Goal: Task Accomplishment & Management: Manage account settings

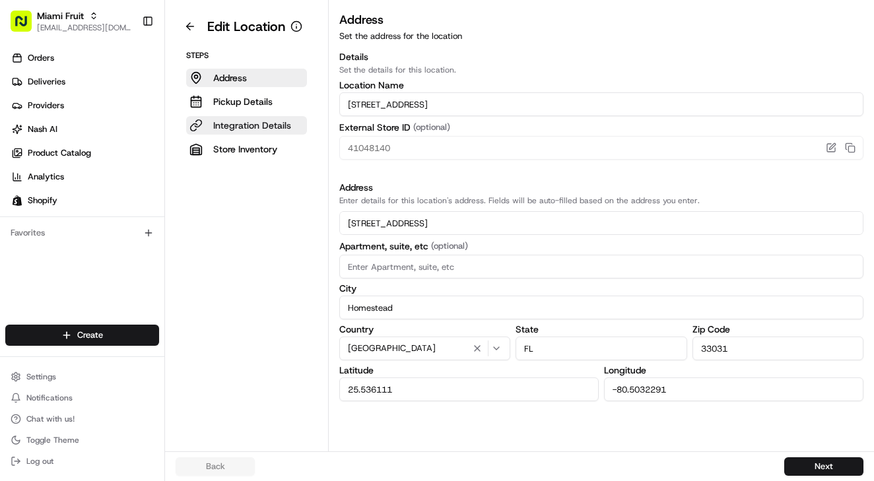
click at [234, 121] on p "Integration Details" at bounding box center [252, 125] width 78 height 13
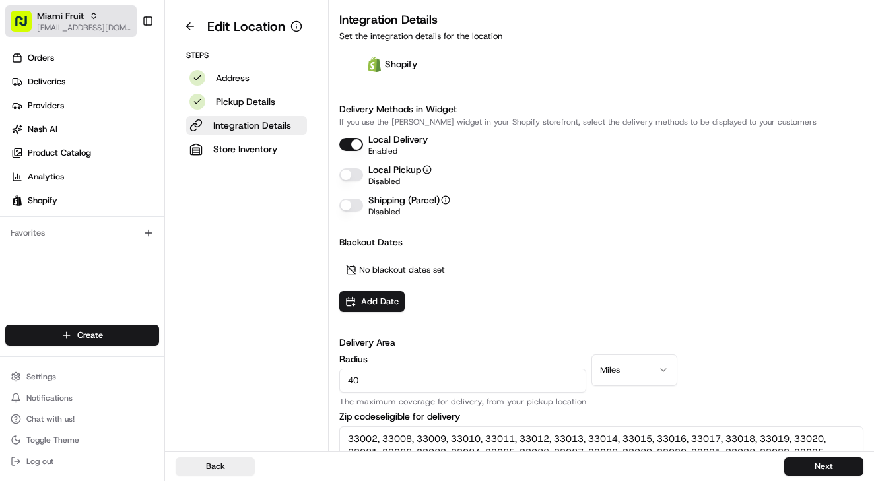
click at [54, 18] on span "Miami Fruit" at bounding box center [60, 15] width 47 height 13
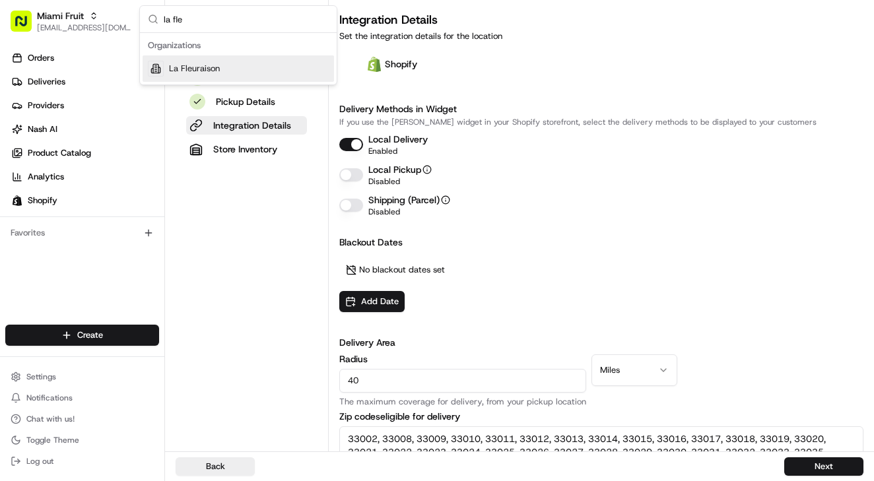
type input "la fle"
click at [193, 69] on span "La Fleuraison" at bounding box center [194, 69] width 51 height 12
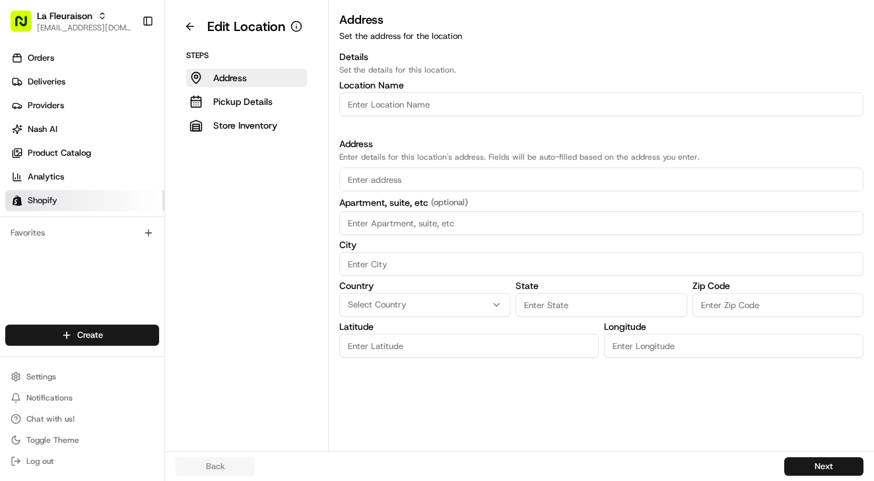
click at [50, 192] on link "Shopify" at bounding box center [84, 200] width 159 height 21
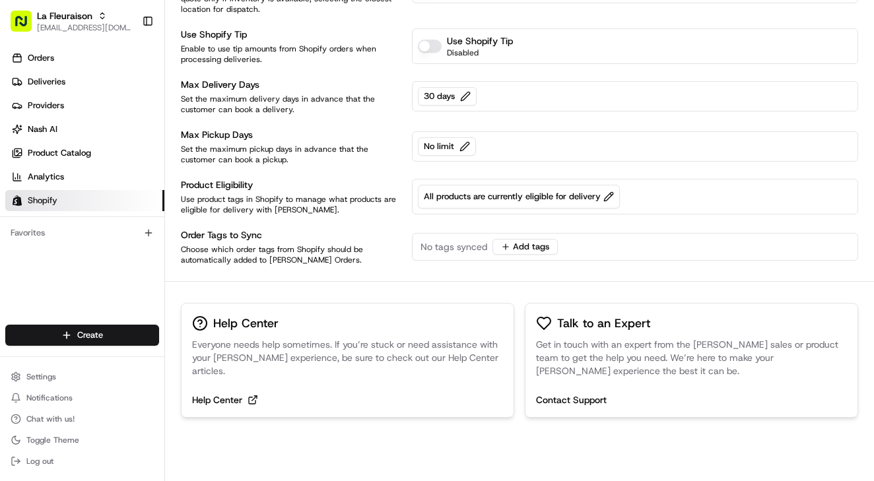
scroll to position [354, 0]
click at [42, 377] on span "Settings" at bounding box center [41, 377] width 30 height 11
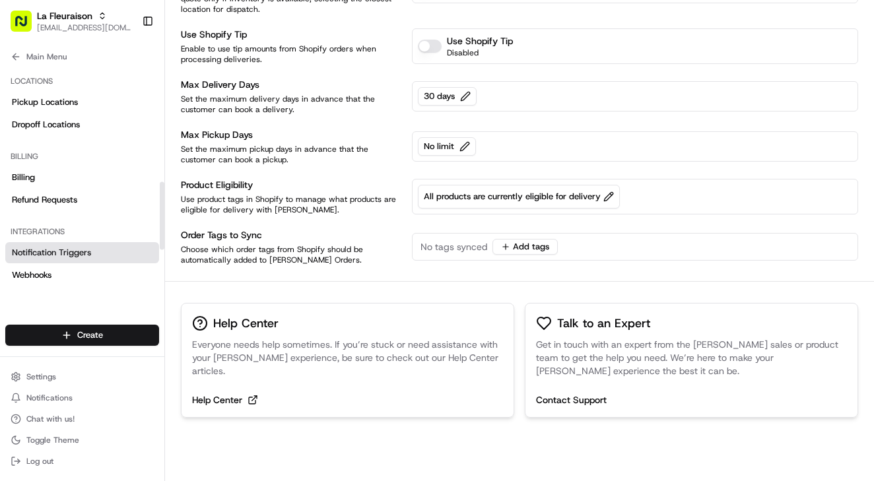
scroll to position [352, 0]
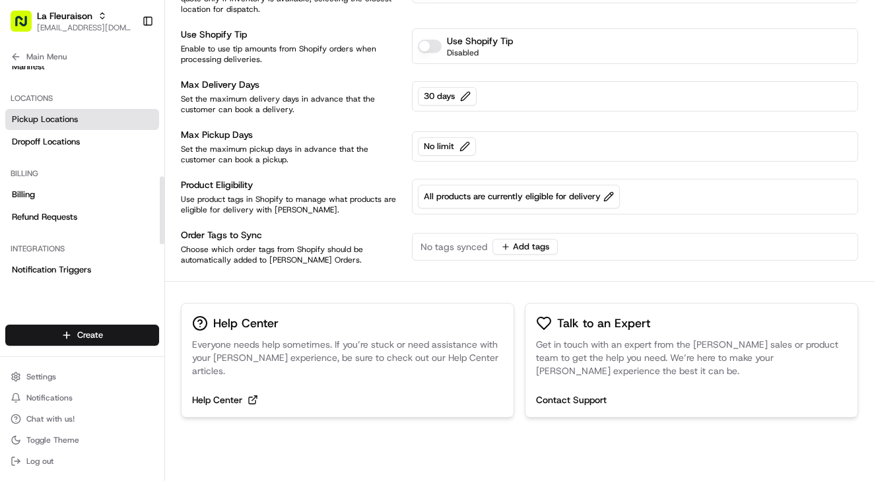
click at [48, 116] on span "Pickup Locations" at bounding box center [45, 120] width 66 height 12
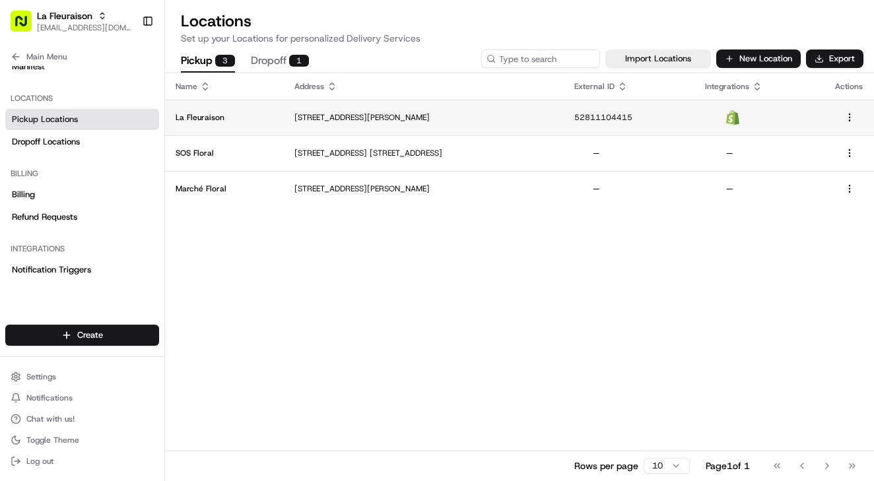
click at [250, 119] on p "La Fleuraison" at bounding box center [225, 117] width 98 height 11
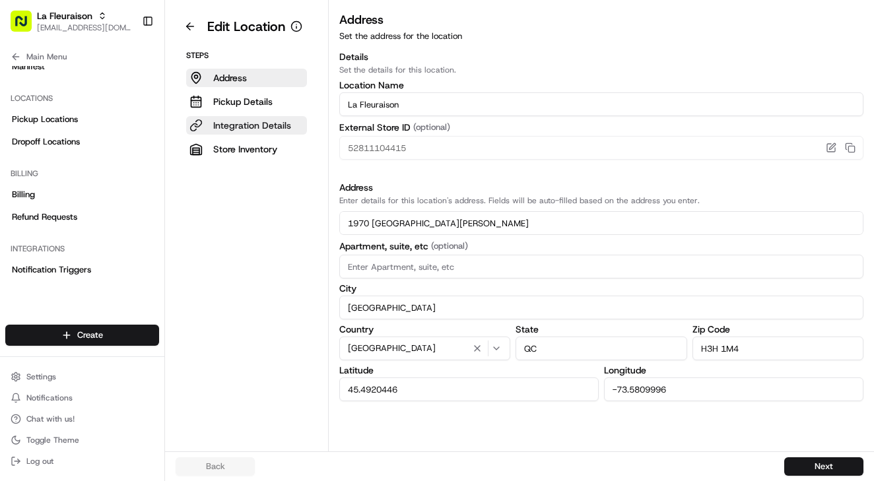
click at [248, 129] on p "Integration Details" at bounding box center [252, 125] width 78 height 13
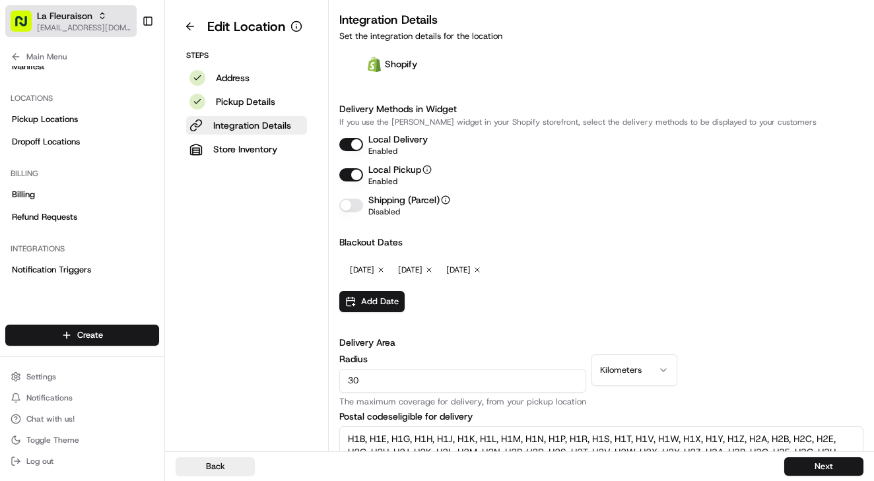
click at [74, 18] on span "La Fleuraison" at bounding box center [64, 15] width 55 height 13
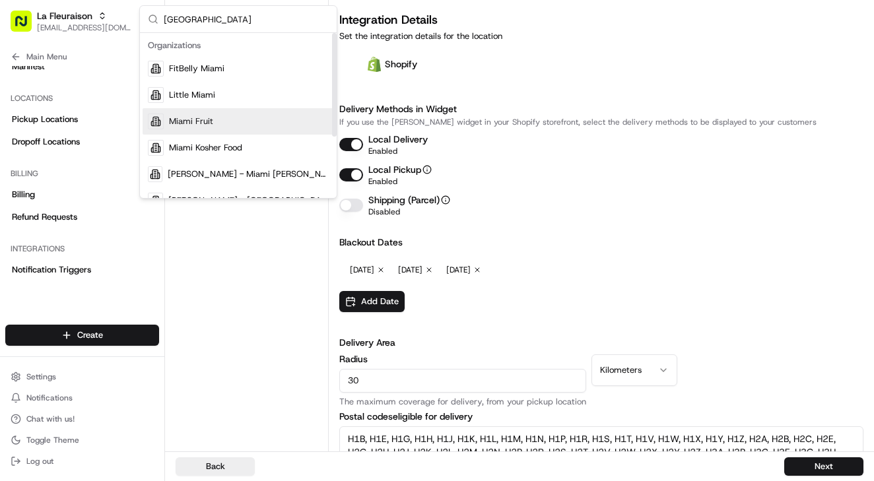
type input "miami"
click at [201, 120] on span "Miami Fruit" at bounding box center [191, 122] width 44 height 12
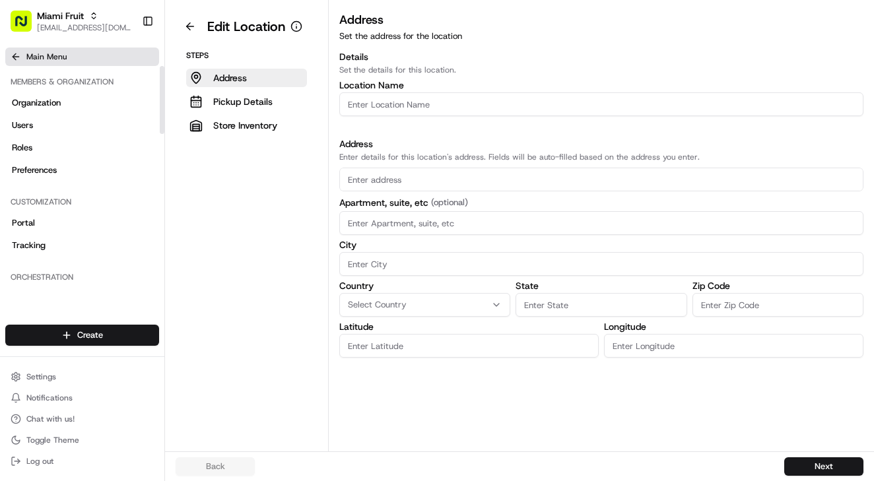
click at [36, 56] on span "Main Menu" at bounding box center [46, 56] width 40 height 11
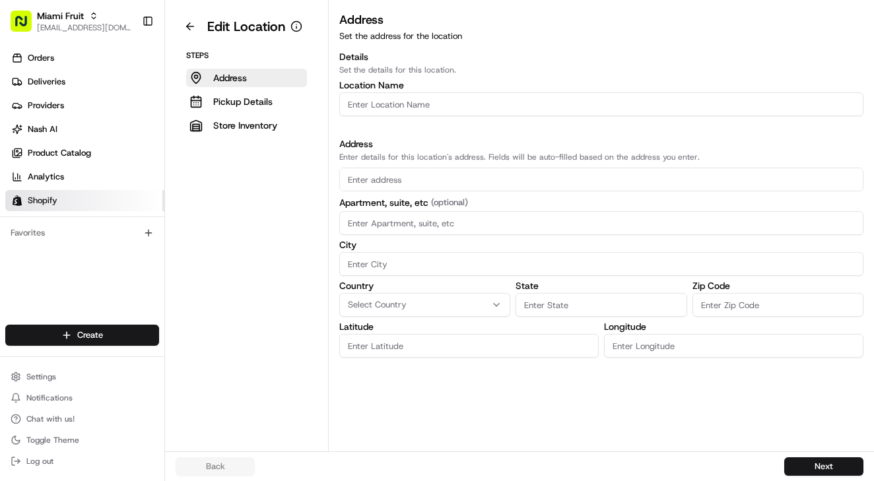
click at [55, 201] on span "Shopify" at bounding box center [43, 201] width 30 height 12
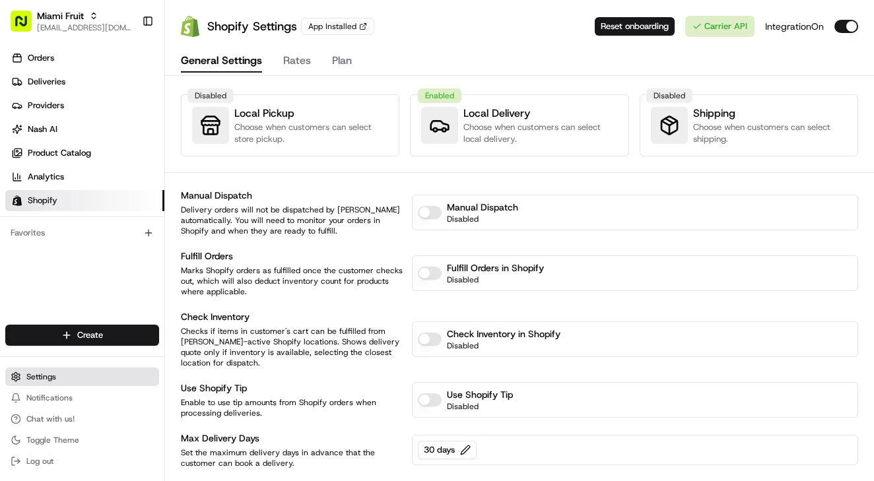
click at [39, 379] on span "Settings" at bounding box center [41, 377] width 30 height 11
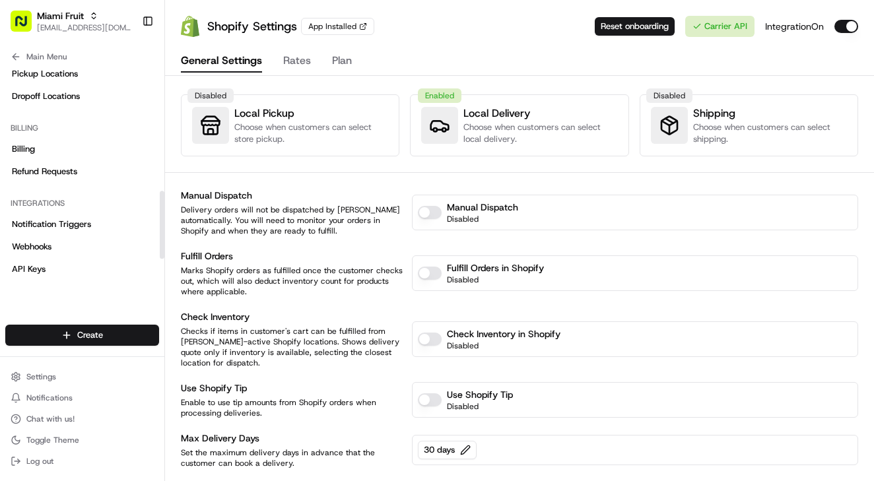
scroll to position [397, 0]
click at [52, 77] on span "Pickup Locations" at bounding box center [45, 74] width 66 height 12
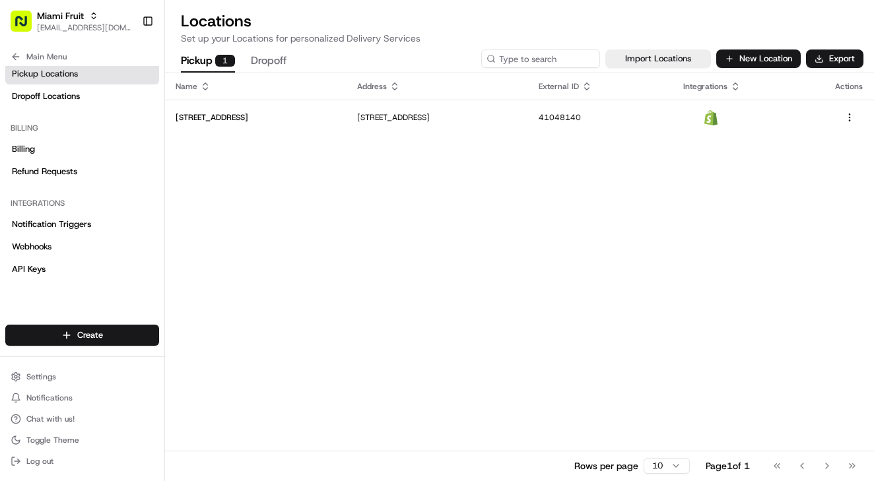
click at [277, 104] on td "24785 Southwest 193rd Avenue" at bounding box center [256, 118] width 182 height 36
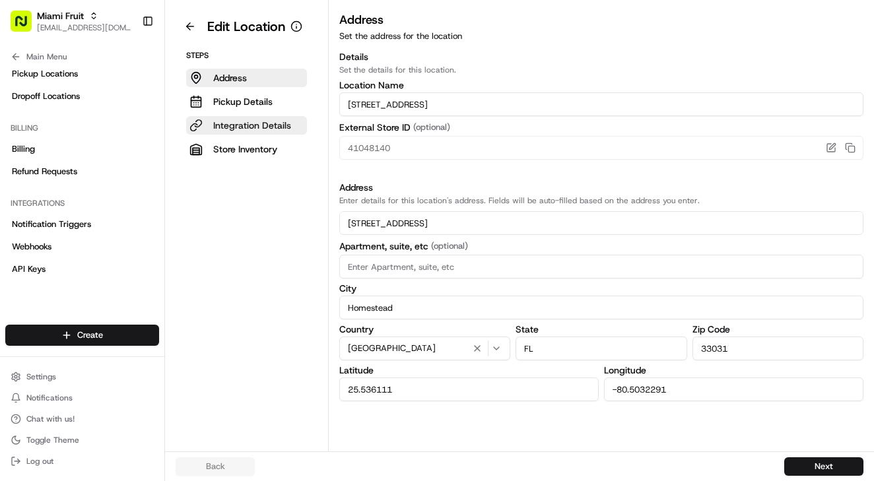
click at [250, 125] on p "Integration Details" at bounding box center [252, 125] width 78 height 13
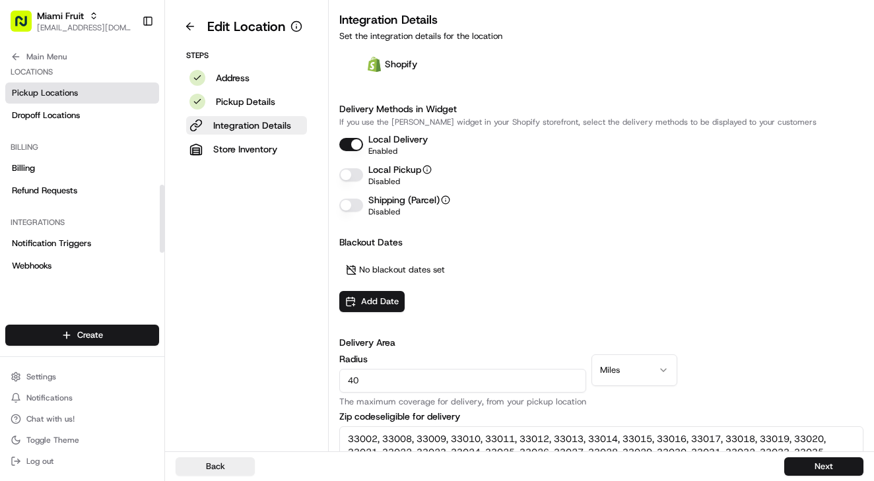
scroll to position [379, 0]
click at [50, 97] on span "Pickup Locations" at bounding box center [45, 92] width 66 height 12
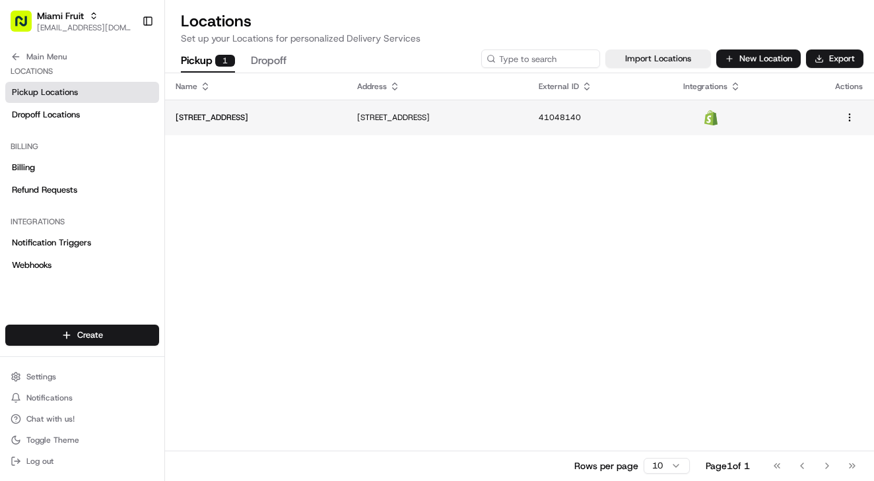
click at [257, 118] on p "24785 Southwest 193rd Avenue" at bounding box center [256, 117] width 160 height 11
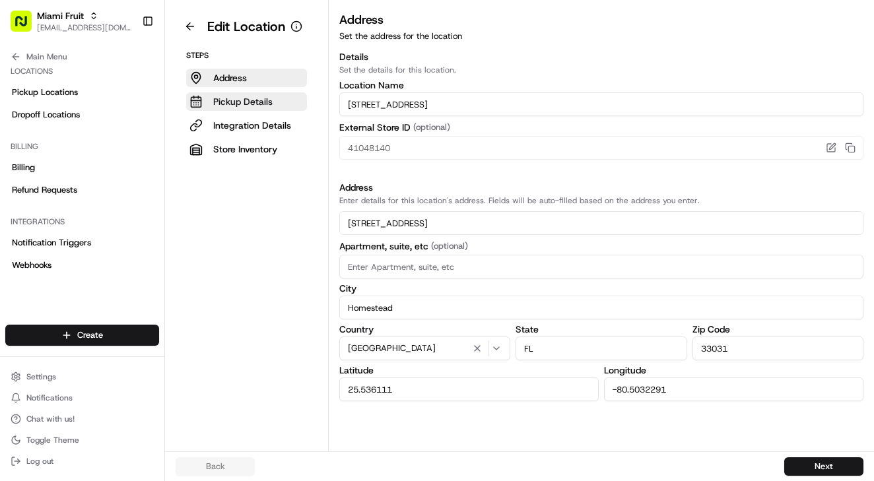
click at [244, 105] on p "Pickup Details" at bounding box center [242, 101] width 59 height 13
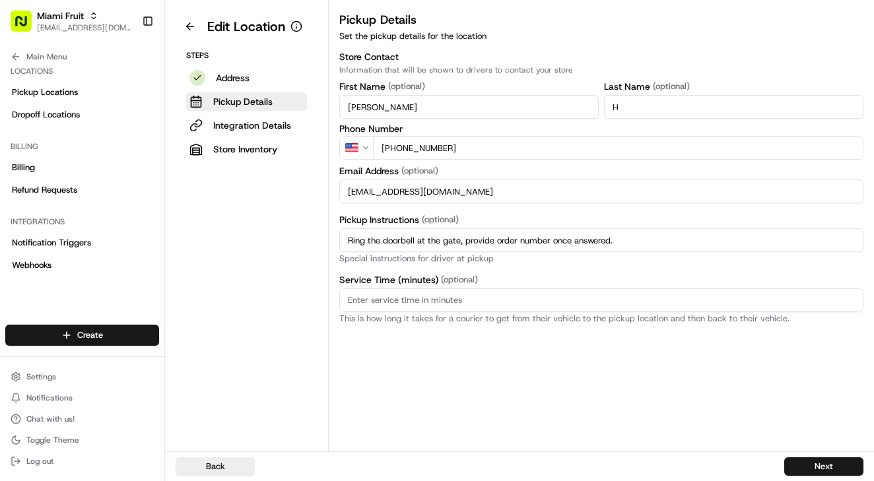
click at [245, 135] on div "Steps Address Pickup Details Integration Details Store Inventory" at bounding box center [247, 104] width 142 height 108
click at [243, 126] on p "Integration Details" at bounding box center [252, 125] width 78 height 13
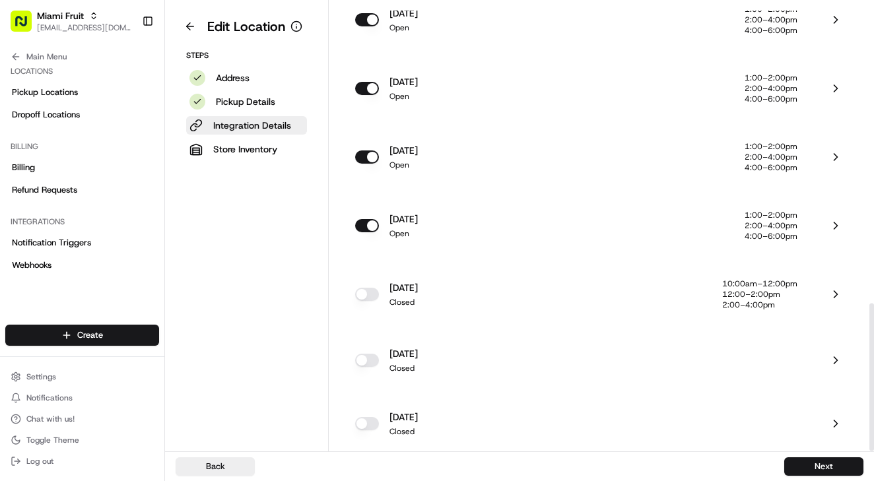
scroll to position [903, 0]
